Goal: Task Accomplishment & Management: Use online tool/utility

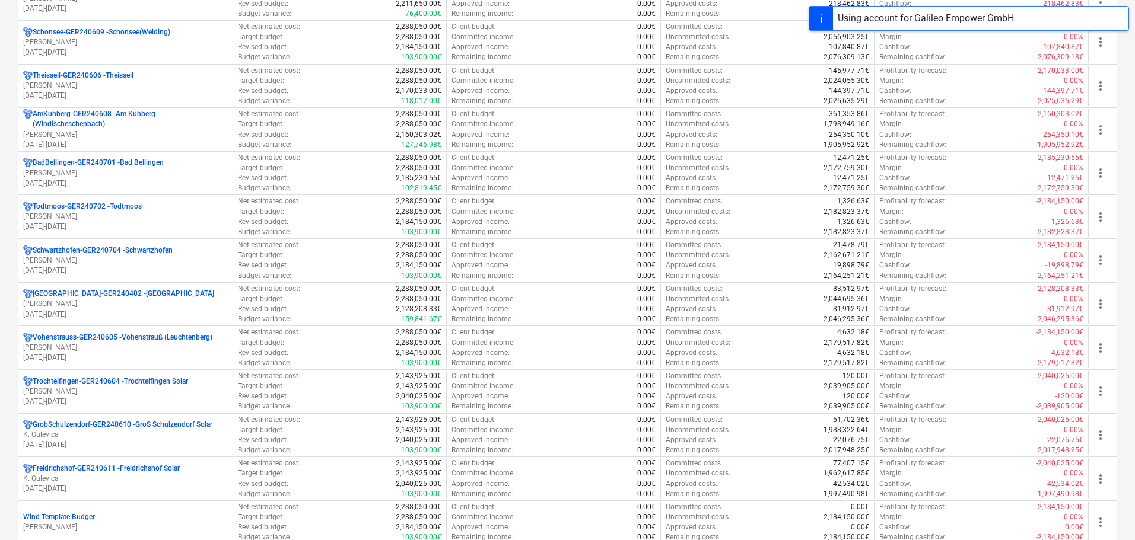
scroll to position [890, 0]
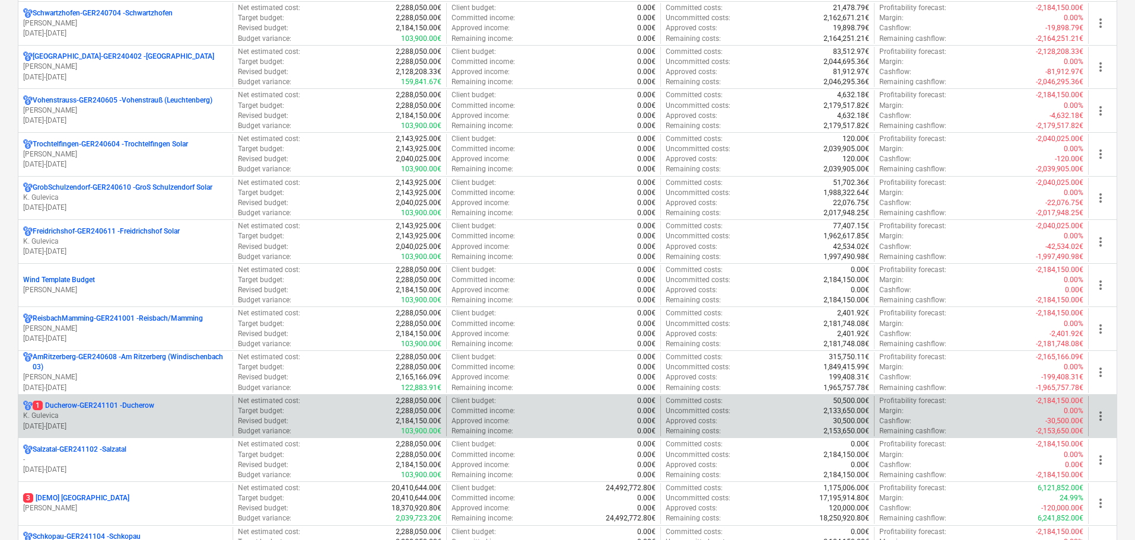
click at [147, 416] on p "K. Gulevica" at bounding box center [125, 416] width 205 height 10
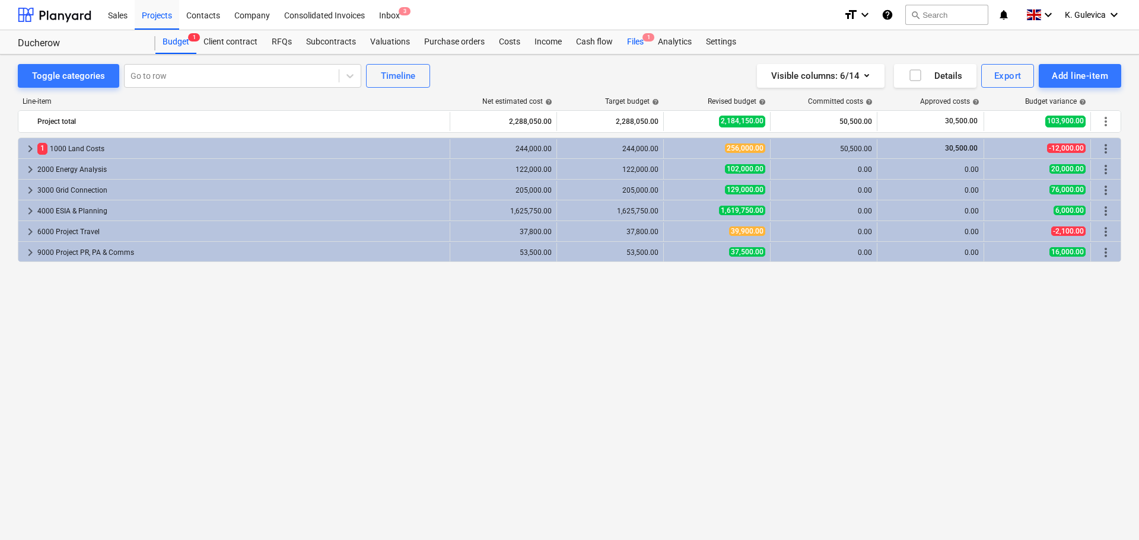
drag, startPoint x: 635, startPoint y: 43, endPoint x: 630, endPoint y: 50, distance: 8.9
click at [635, 43] on div "Files 1" at bounding box center [635, 42] width 31 height 24
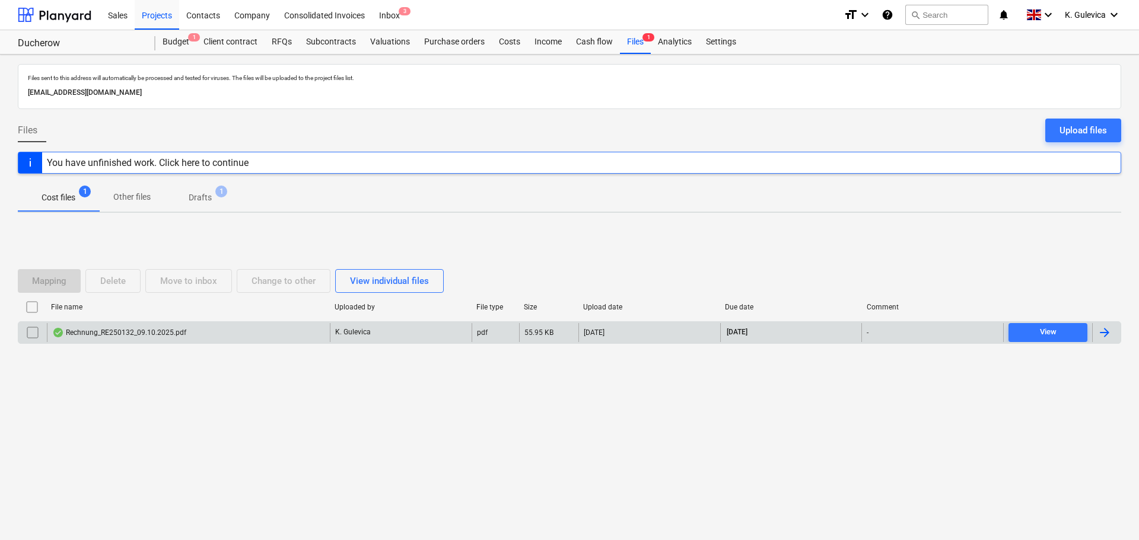
click at [237, 333] on div "Rechnung_RE250132_09.10.2025.pdf" at bounding box center [188, 332] width 283 height 19
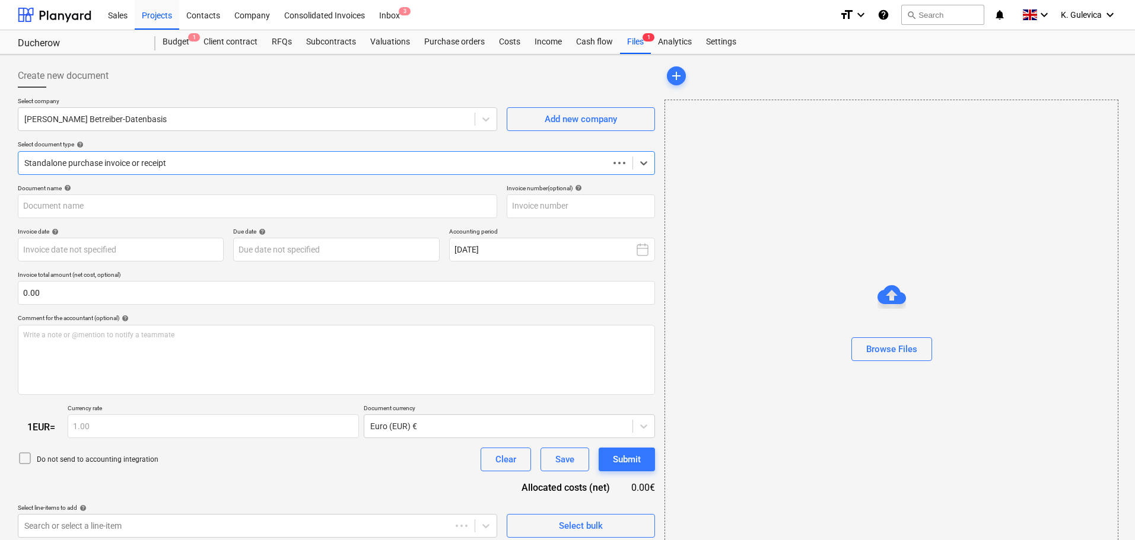
type input "RE250132"
type input "[DATE]"
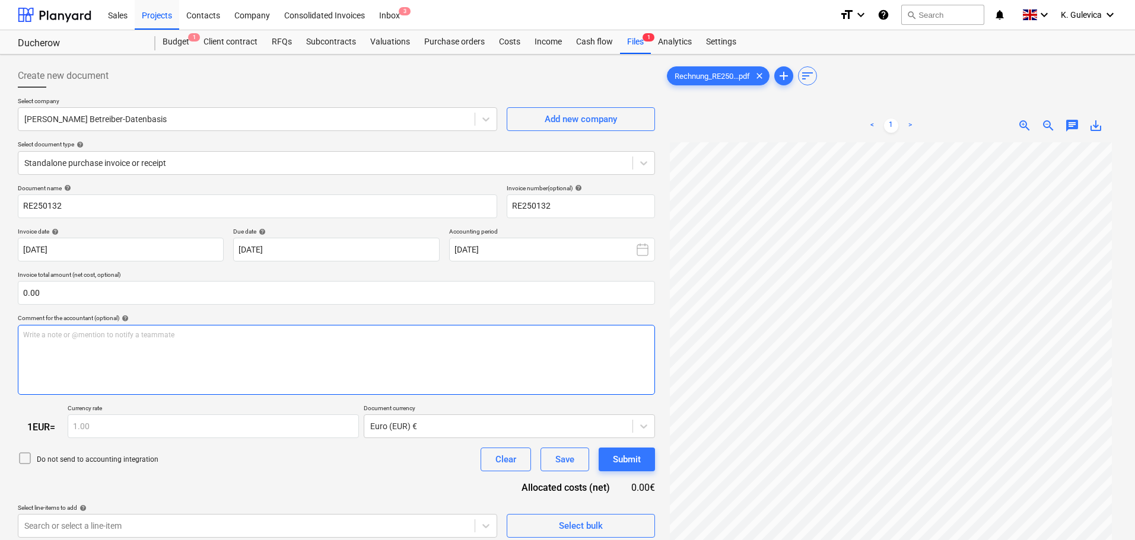
click at [66, 346] on div "Write a note or @mention to notify a teammate [PERSON_NAME]" at bounding box center [336, 360] width 637 height 70
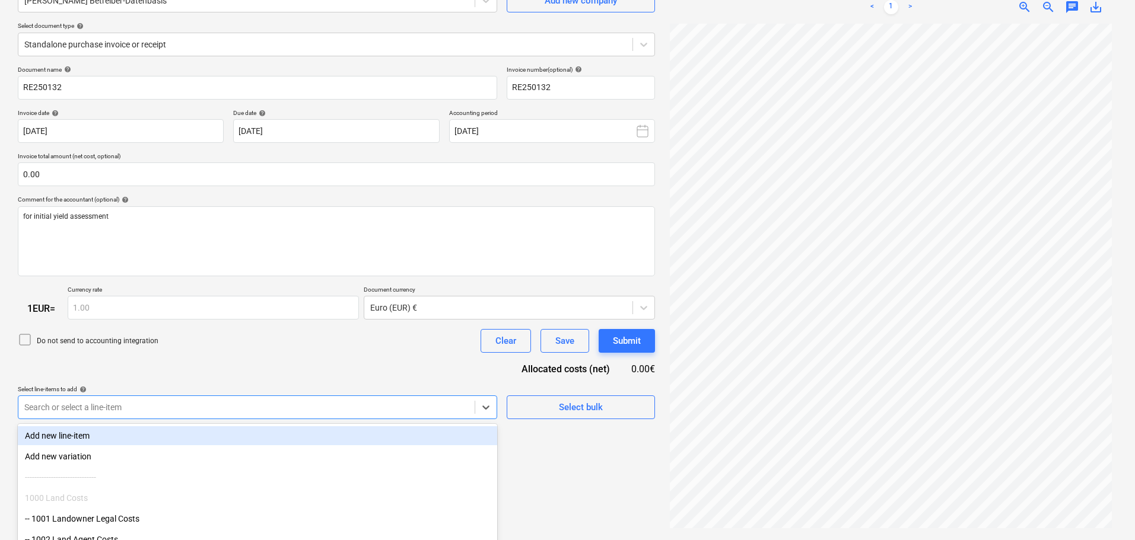
scroll to position [183, 0]
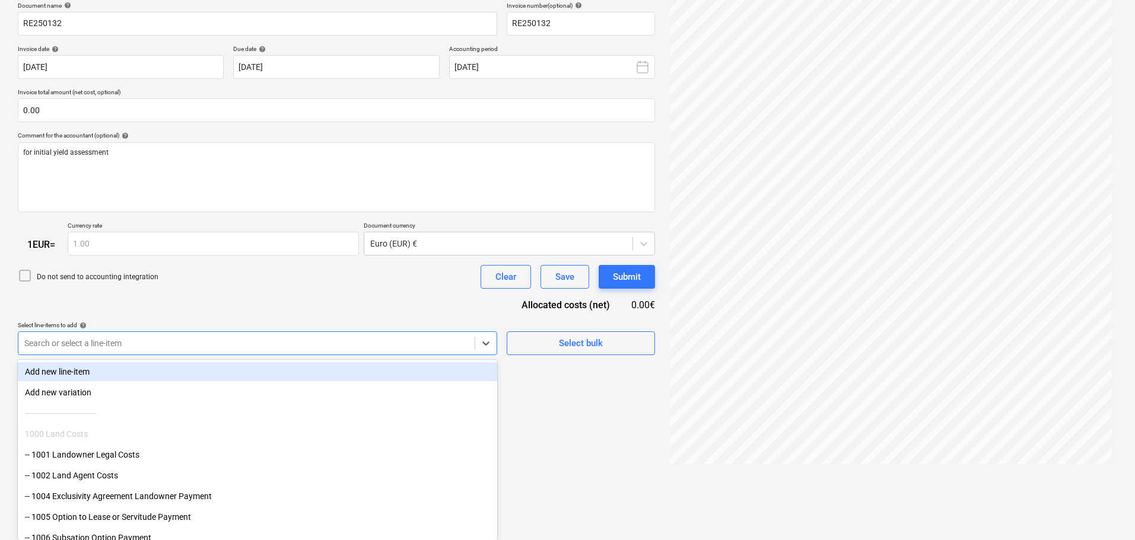
click at [209, 358] on body "Sales Projects Contacts Company Consolidated Invoices Inbox 3 format_size keybo…" at bounding box center [567, 87] width 1135 height 540
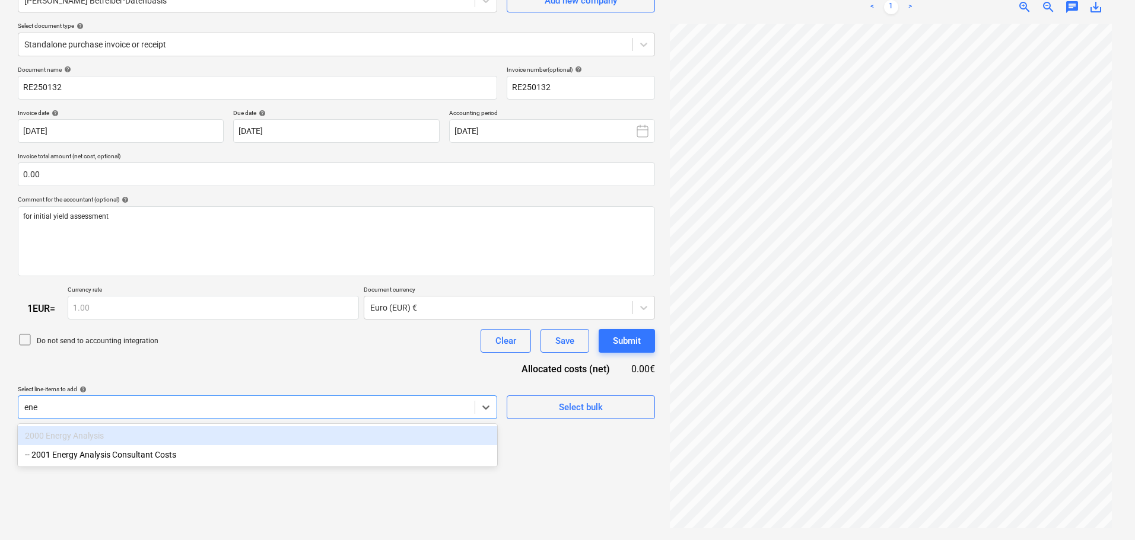
scroll to position [119, 0]
type input "ener"
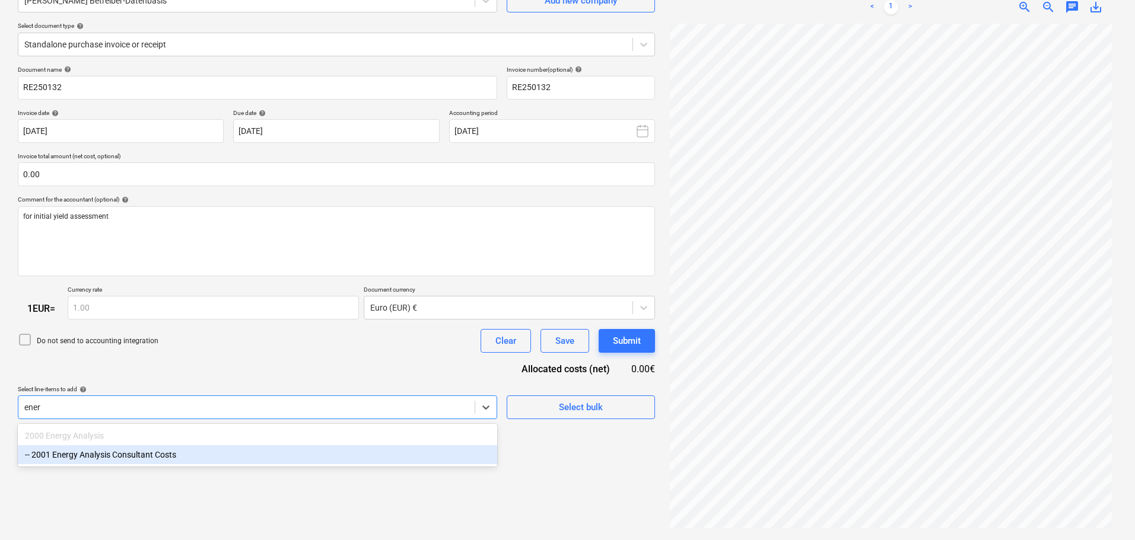
click at [134, 467] on div "2000 Energy Analysis -- 2001 Energy Analysis Consultant Costs" at bounding box center [257, 445] width 479 height 43
click at [176, 455] on div "-- 2001 Energy Analysis Consultant Costs" at bounding box center [257, 454] width 479 height 19
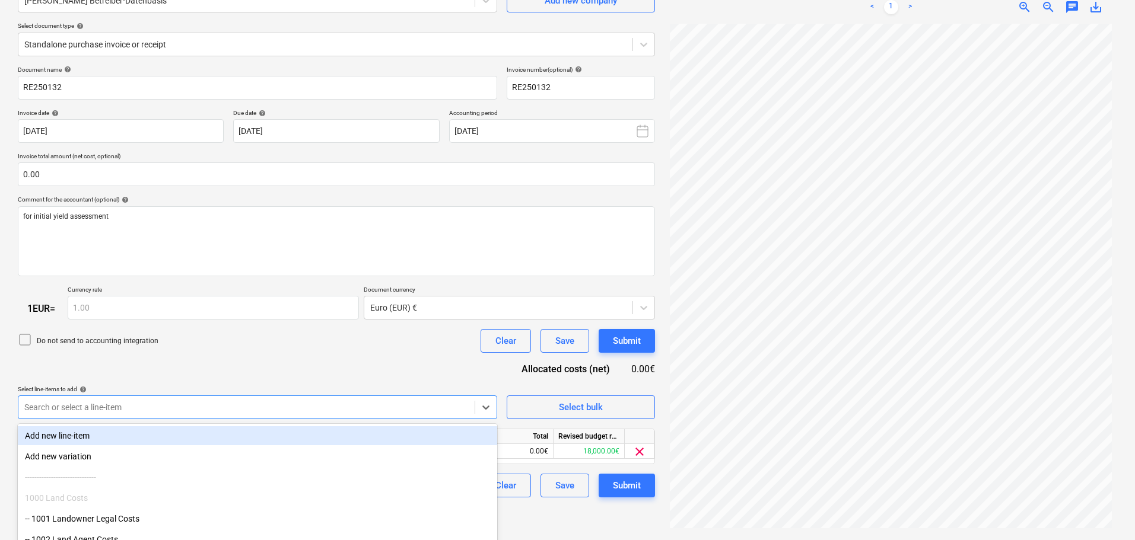
click at [193, 372] on div "Document name help RE250132 Invoice number (optional) help RE250132 Invoice dat…" at bounding box center [336, 282] width 637 height 432
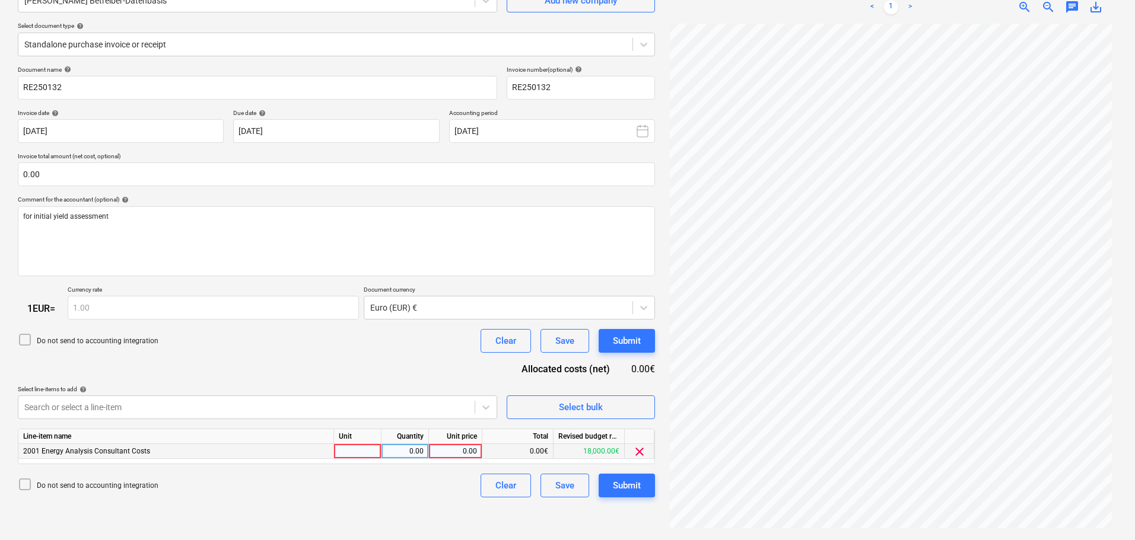
click at [470, 448] on div "0.00" at bounding box center [455, 451] width 43 height 15
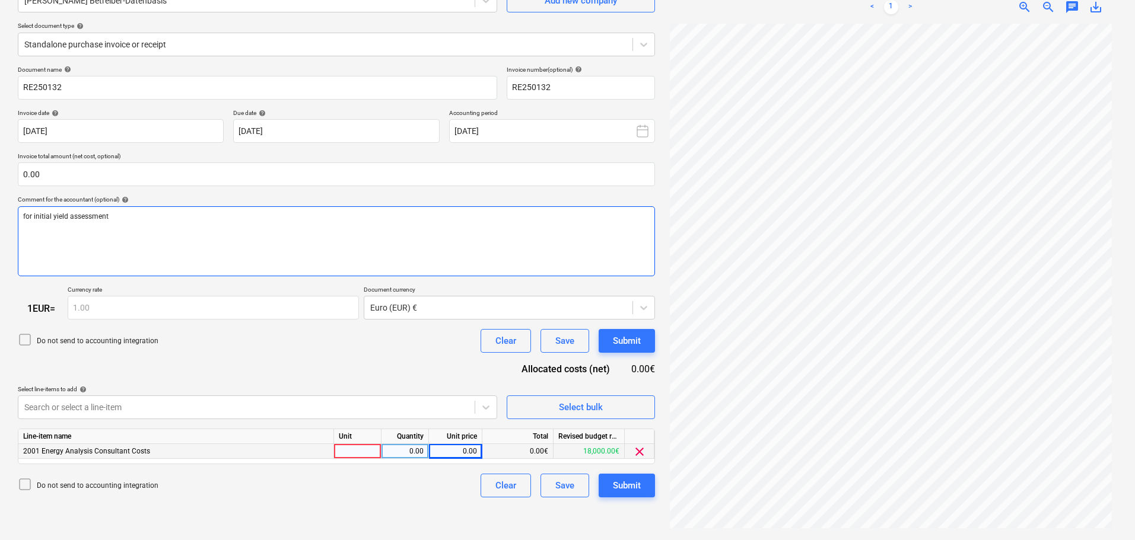
drag, startPoint x: 33, startPoint y: 216, endPoint x: 85, endPoint y: 222, distance: 52.5
click at [85, 222] on div "for initial yield assessment" at bounding box center [336, 241] width 637 height 70
drag, startPoint x: 46, startPoint y: 216, endPoint x: 112, endPoint y: 221, distance: 66.6
click at [112, 221] on p "for initial yield assessment" at bounding box center [336, 217] width 626 height 10
copy span "nitial yield assessment"
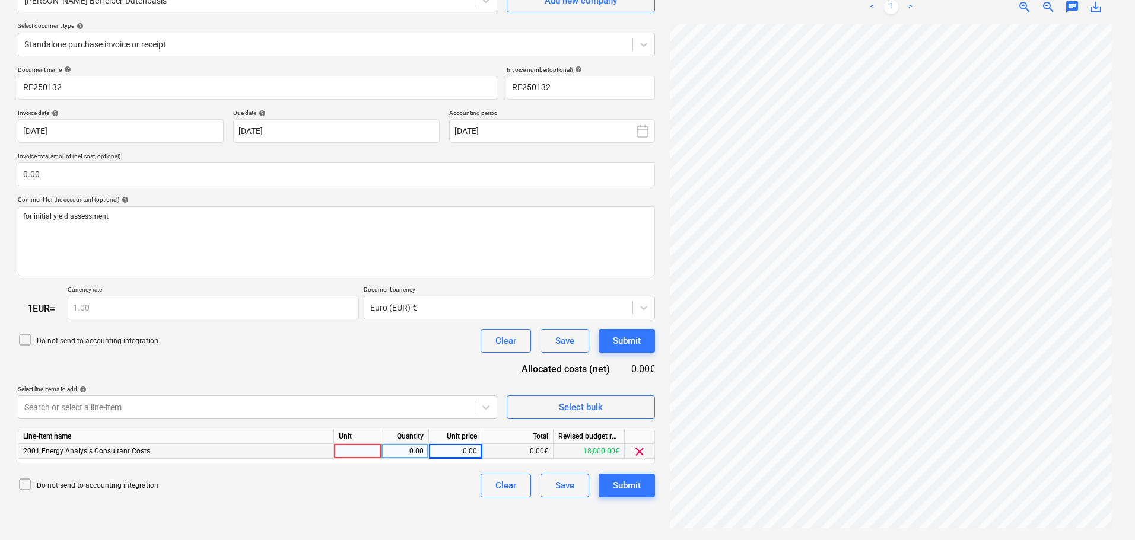
click at [470, 452] on div "0.00" at bounding box center [455, 451] width 43 height 15
type input "150"
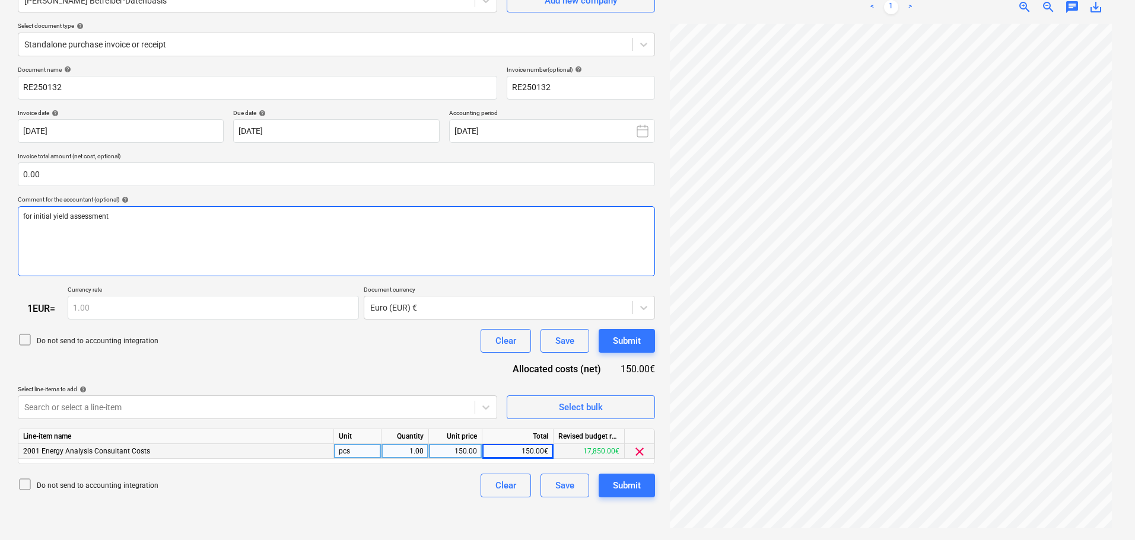
click at [117, 219] on p "for initial yield assessment" at bounding box center [336, 217] width 626 height 10
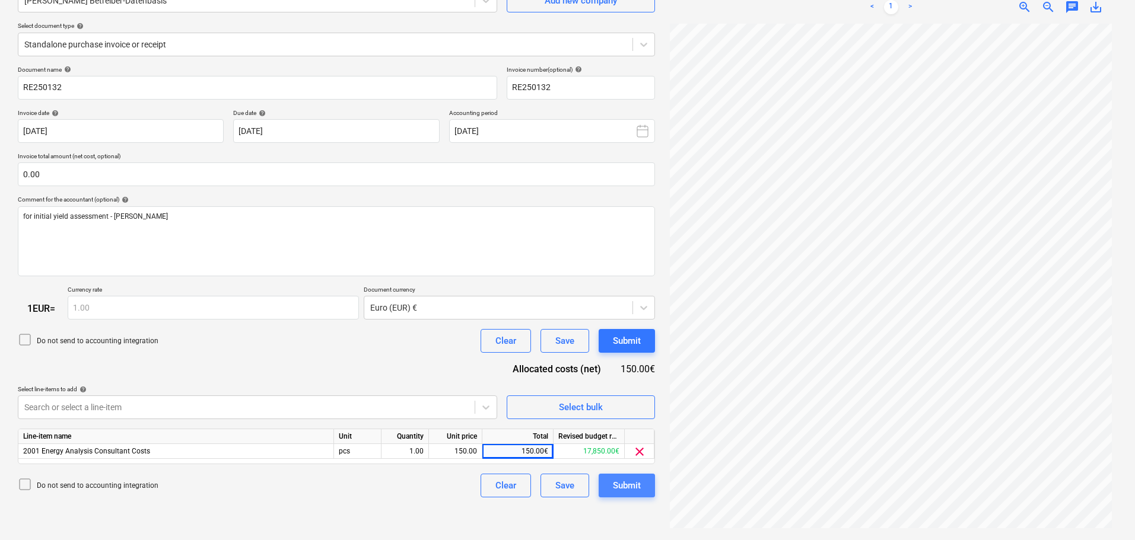
click at [624, 489] on div "Submit" at bounding box center [627, 485] width 28 height 15
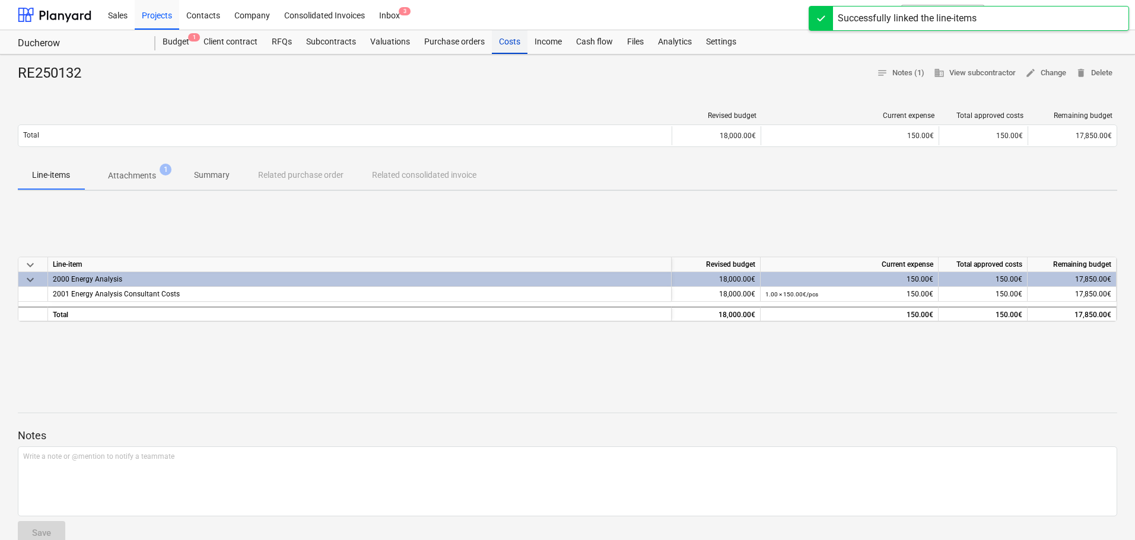
click at [503, 45] on div "Costs" at bounding box center [510, 42] width 36 height 24
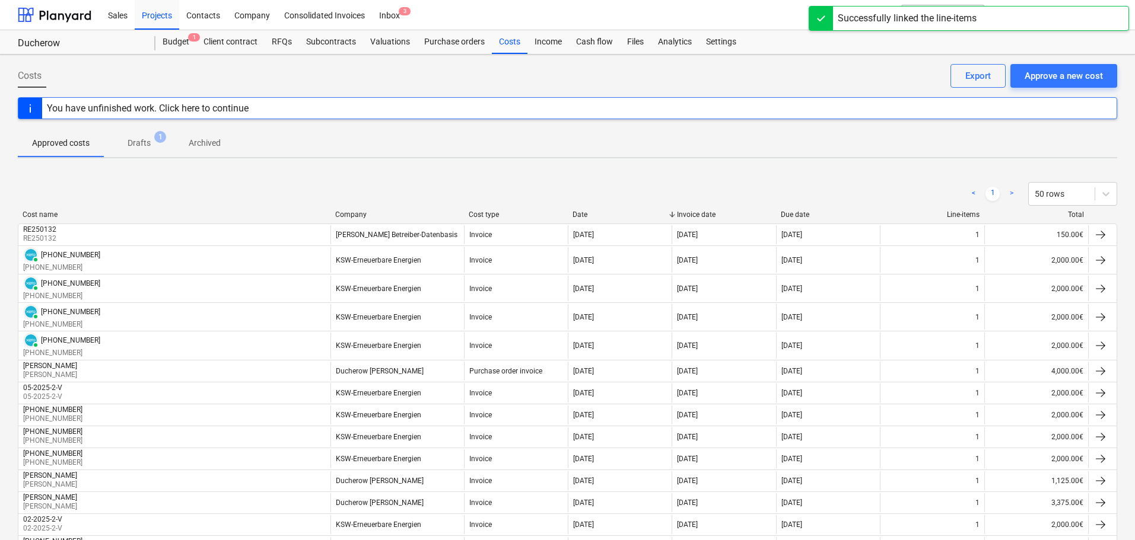
click at [140, 144] on p "Drafts" at bounding box center [139, 143] width 23 height 12
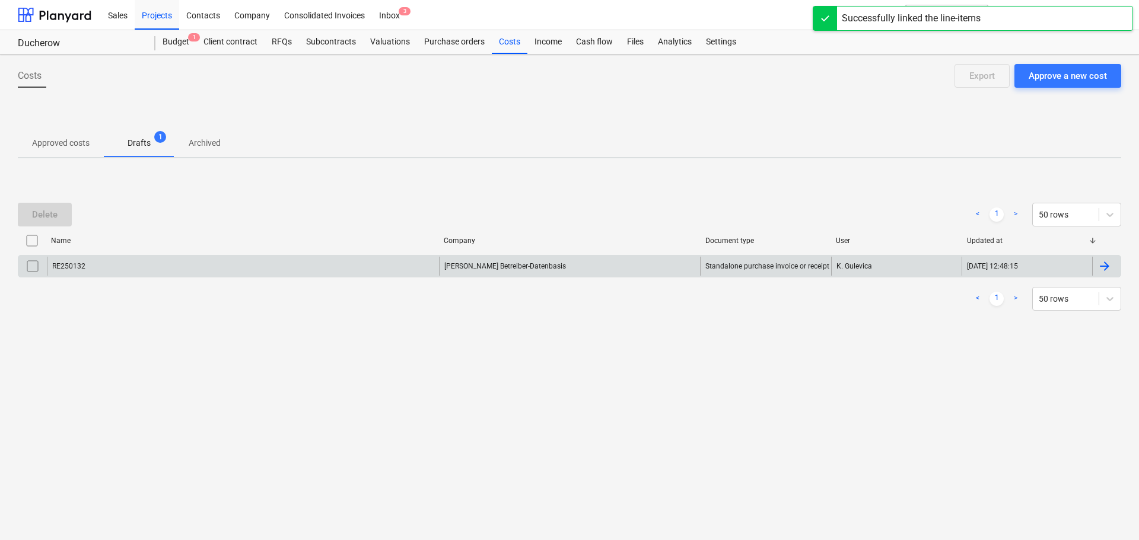
click at [31, 265] on input "checkbox" at bounding box center [32, 266] width 19 height 19
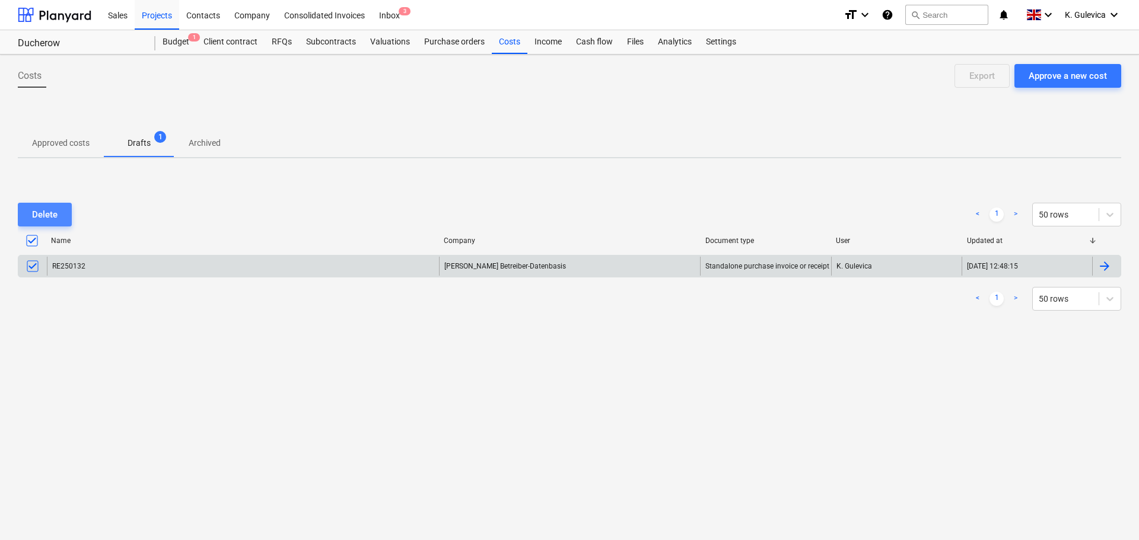
click at [34, 213] on div "Delete" at bounding box center [45, 214] width 26 height 15
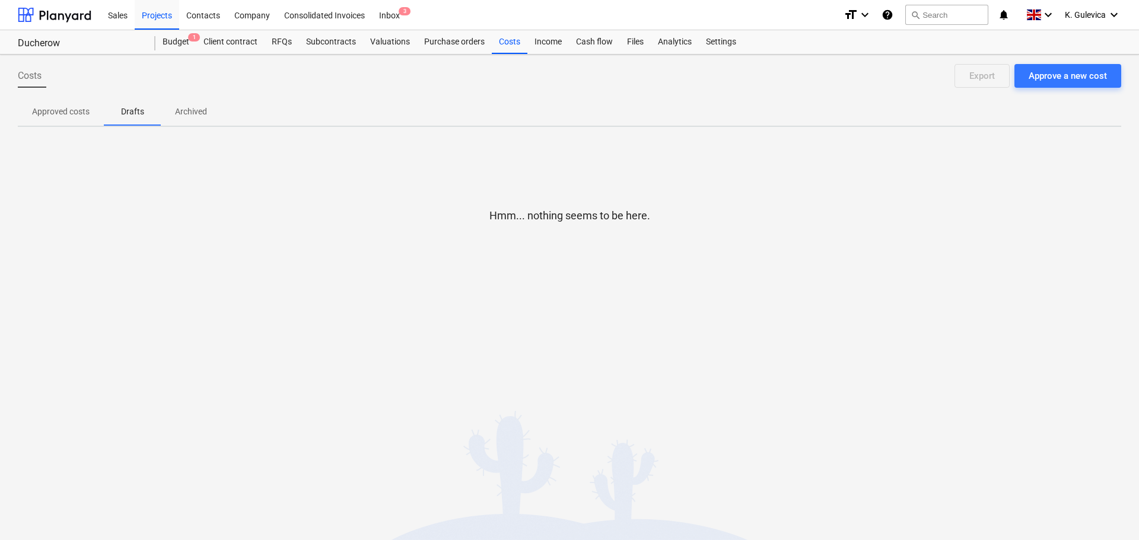
click at [884, 261] on div at bounding box center [569, 259] width 1103 height 24
